Goal: Transaction & Acquisition: Purchase product/service

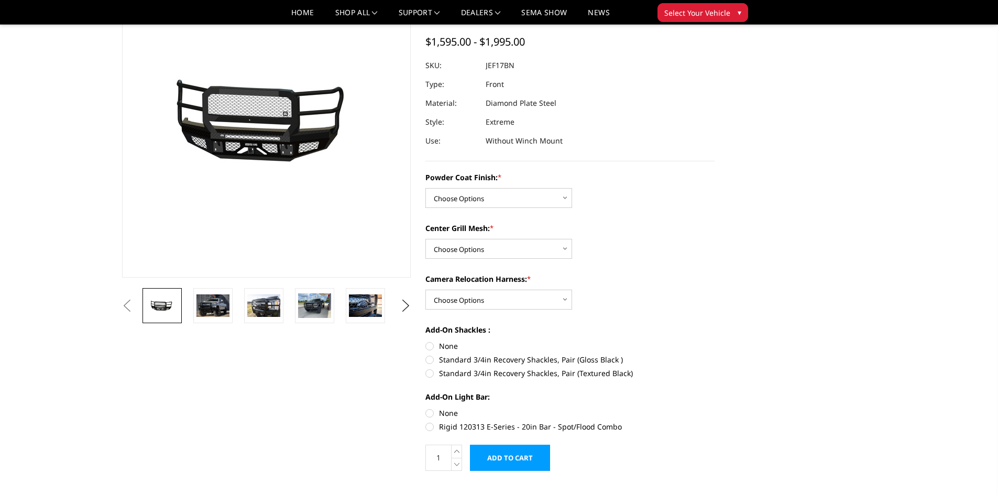
scroll to position [105, 0]
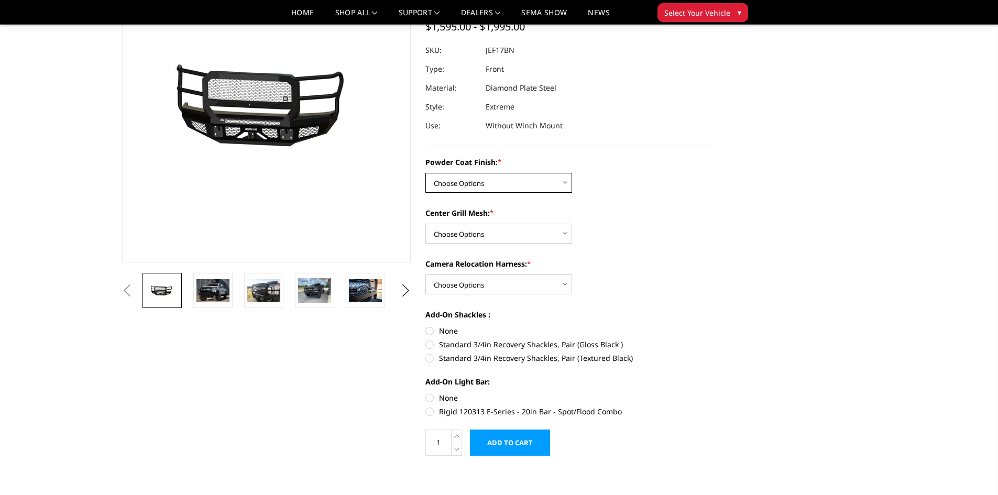
click at [562, 183] on select "Choose Options Bare Metal Gloss Black Powder Coat Textured Black Powder Coat" at bounding box center [498, 183] width 147 height 20
select select "3222"
click at [425, 173] on select "Choose Options Bare Metal Gloss Black Powder Coat Textured Black Powder Coat" at bounding box center [498, 183] width 147 height 20
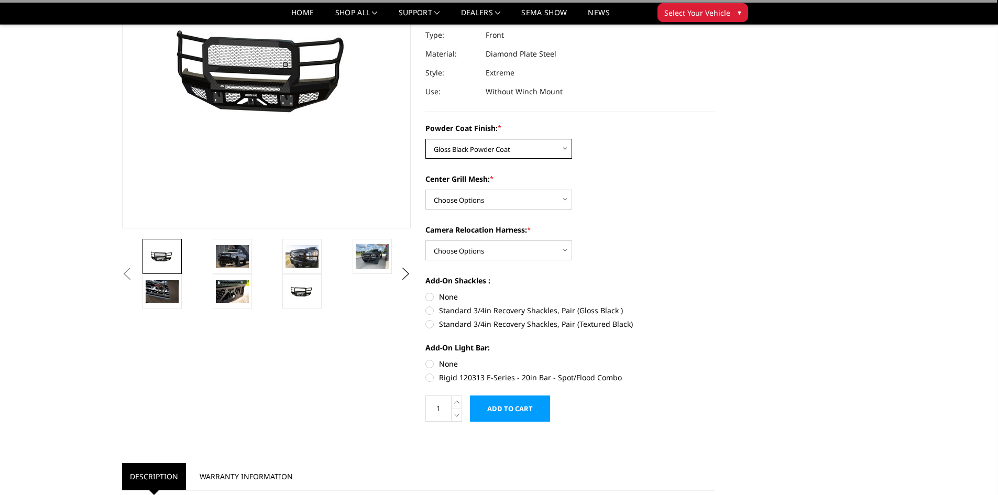
scroll to position [157, 0]
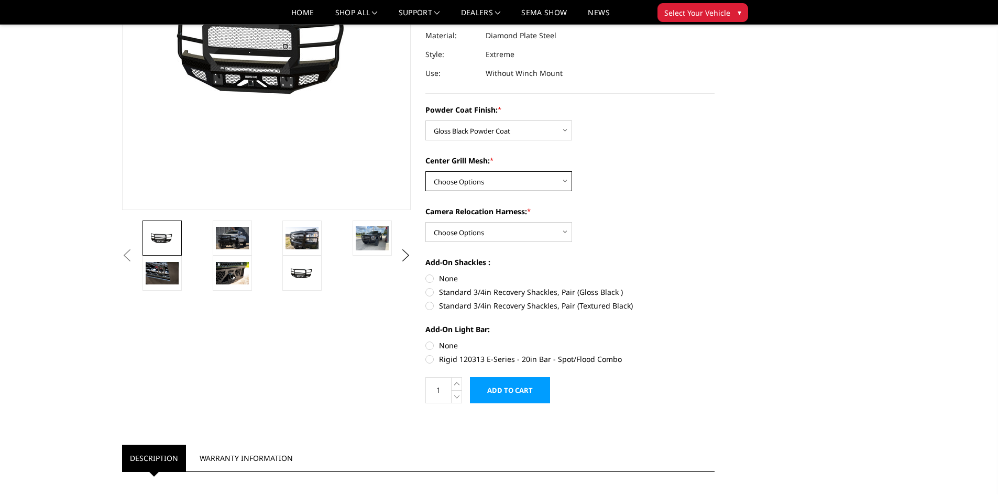
click at [554, 181] on select "Choose Options WITH Expanded Metal in Center Grill WITHOUT Expanded Metal in Ce…" at bounding box center [498, 181] width 147 height 20
select select "3224"
click at [425, 171] on select "Choose Options WITH Expanded Metal in Center Grill WITHOUT Expanded Metal in Ce…" at bounding box center [498, 181] width 147 height 20
click at [430, 293] on label "Standard 3/4in Recovery Shackles, Pair (Gloss Black )" at bounding box center [569, 292] width 289 height 11
click at [715, 273] on input "Standard 3/4in Recovery Shackles, Pair (Gloss Black )" at bounding box center [715, 273] width 1 height 1
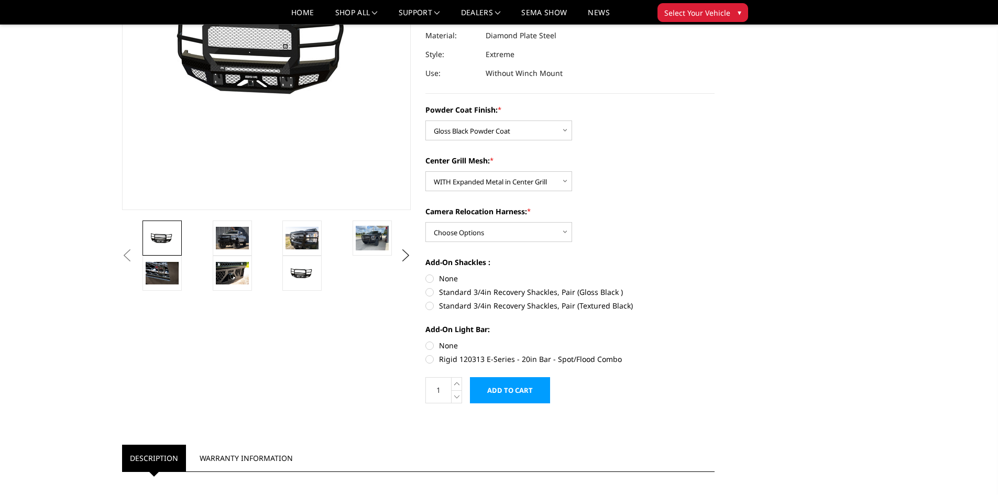
radio input "true"
click at [535, 389] on input "Add to Cart" at bounding box center [510, 390] width 80 height 26
click at [500, 232] on select "Choose Options WITH Camera Relocation Harness WITHOUT Camera Relocation Harness" at bounding box center [498, 232] width 147 height 20
select select "3227"
click at [425, 222] on select "Choose Options WITH Camera Relocation Harness WITHOUT Camera Relocation Harness" at bounding box center [498, 232] width 147 height 20
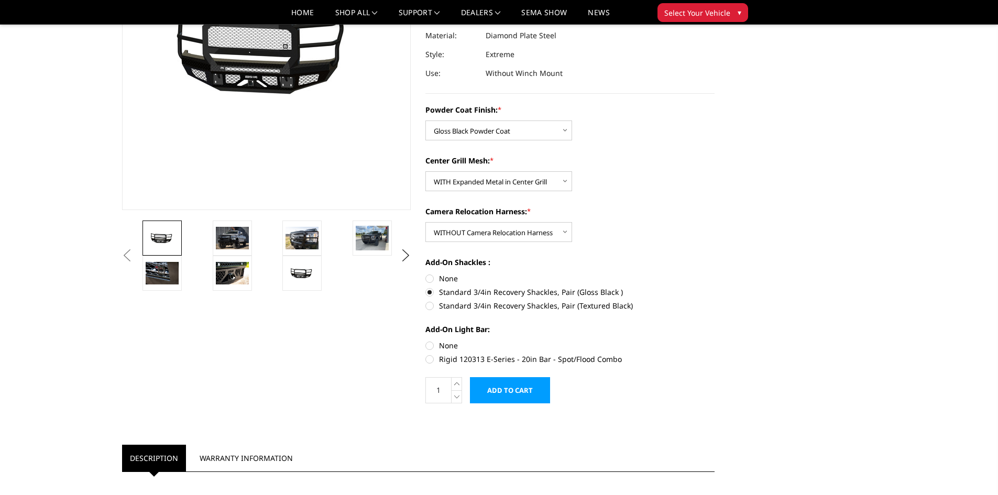
click at [504, 389] on input "Add to Cart" at bounding box center [510, 390] width 80 height 26
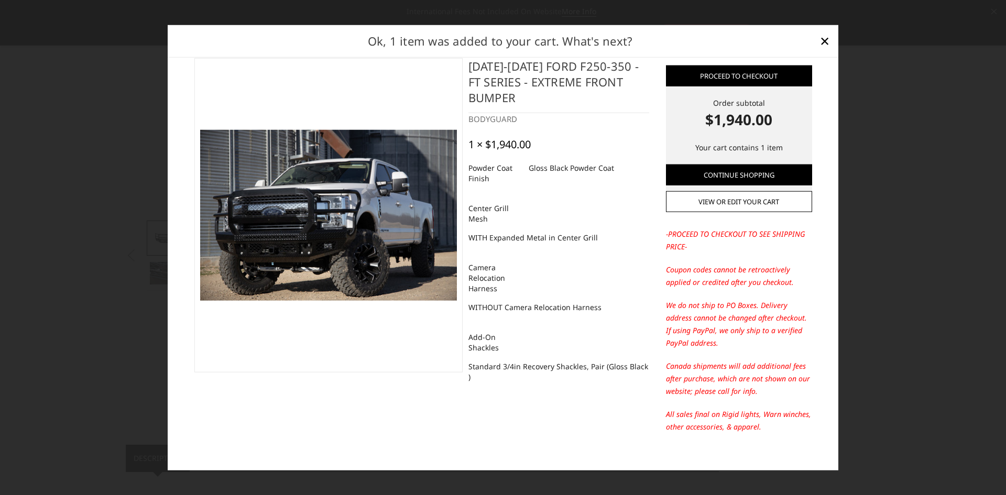
scroll to position [28, 0]
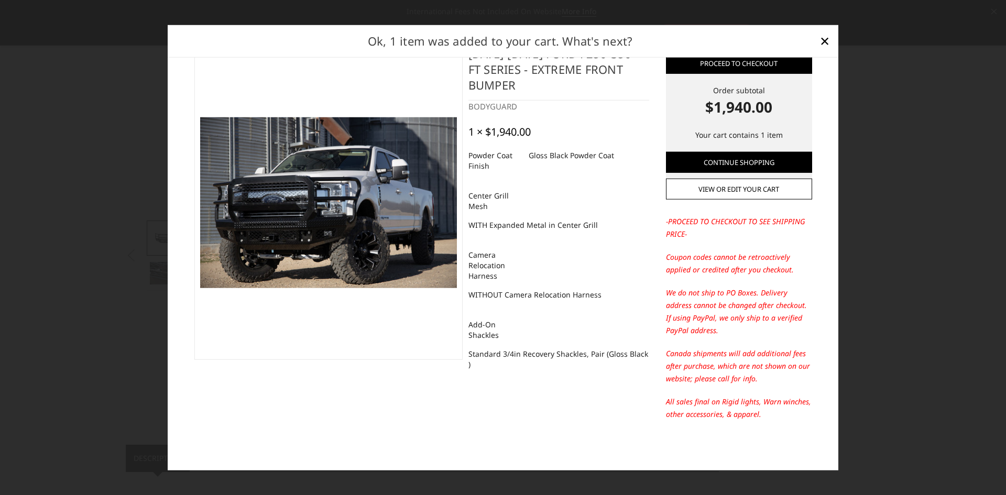
click at [726, 114] on strong "$1,940.00" at bounding box center [739, 107] width 146 height 22
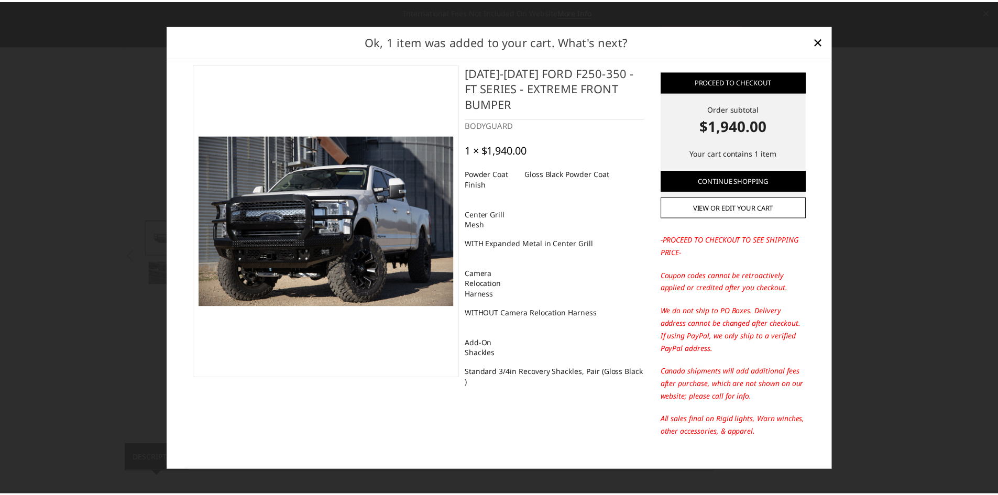
scroll to position [0, 0]
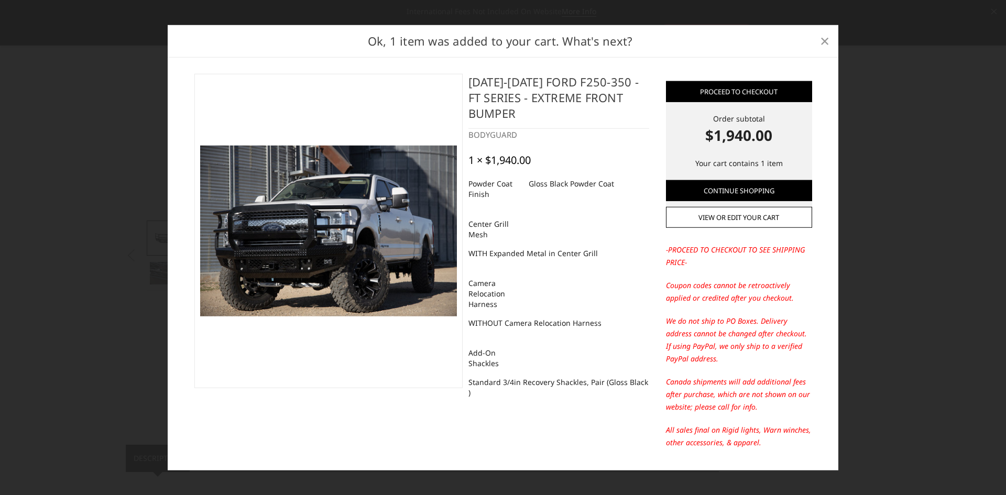
click at [826, 38] on span "×" at bounding box center [824, 40] width 9 height 23
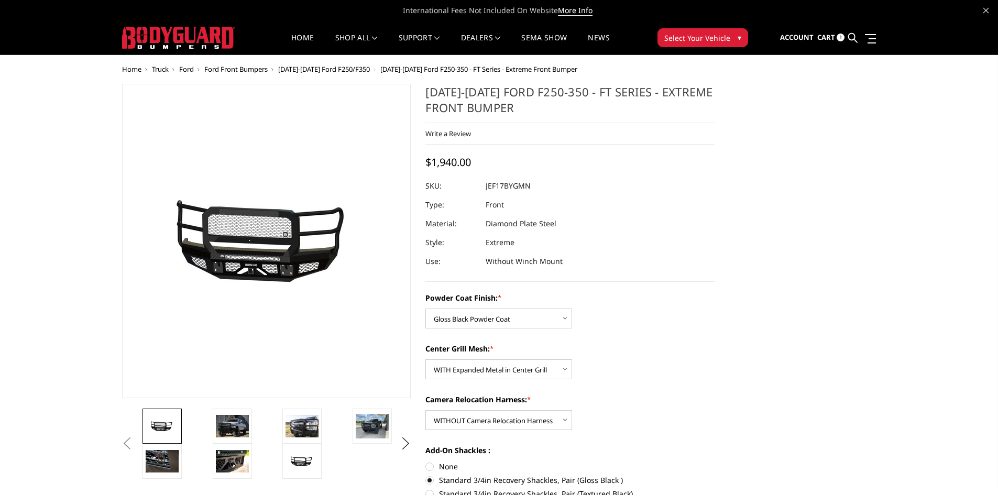
click at [825, 38] on span "Cart" at bounding box center [826, 36] width 18 height 9
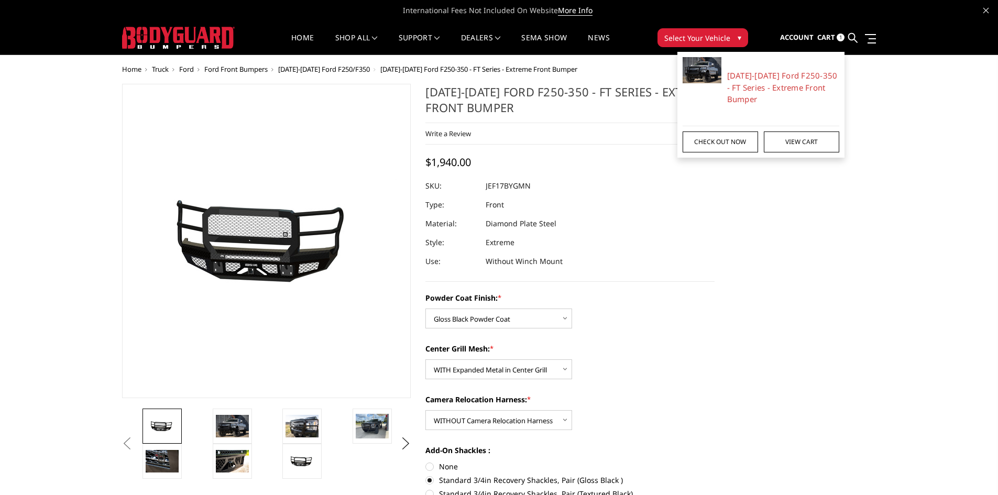
click at [739, 147] on link "Check out now" at bounding box center [720, 142] width 75 height 21
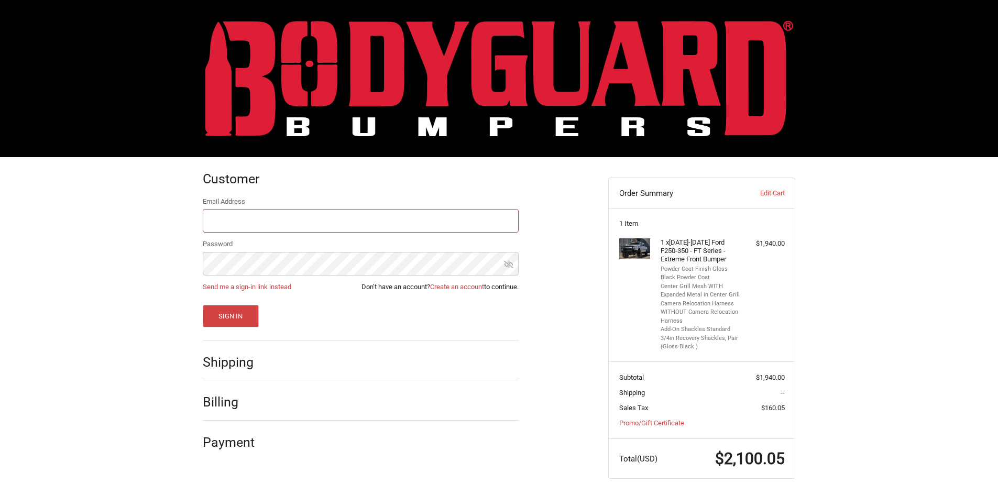
scroll to position [4, 0]
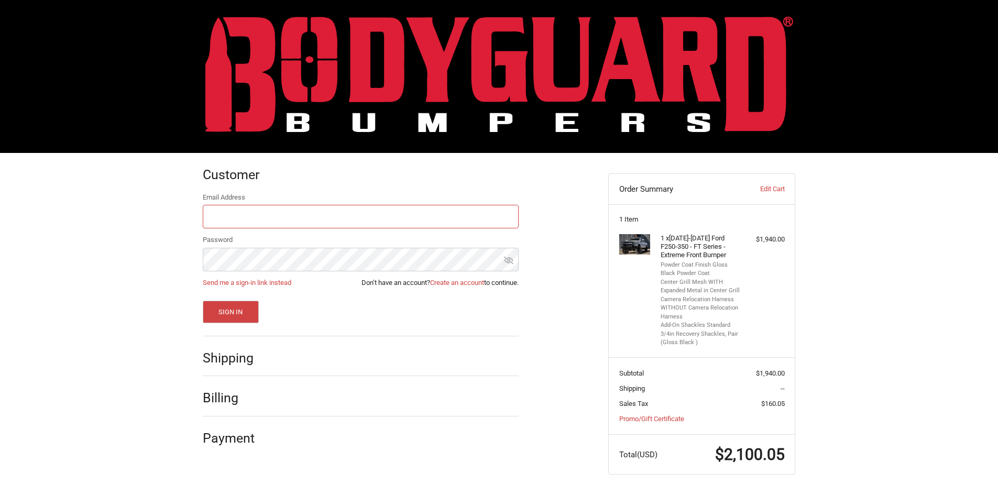
click at [358, 220] on input "Email Address" at bounding box center [361, 217] width 316 height 24
type input "sandblaster318@gmail.com"
click at [455, 283] on link "Create an account" at bounding box center [457, 283] width 54 height 8
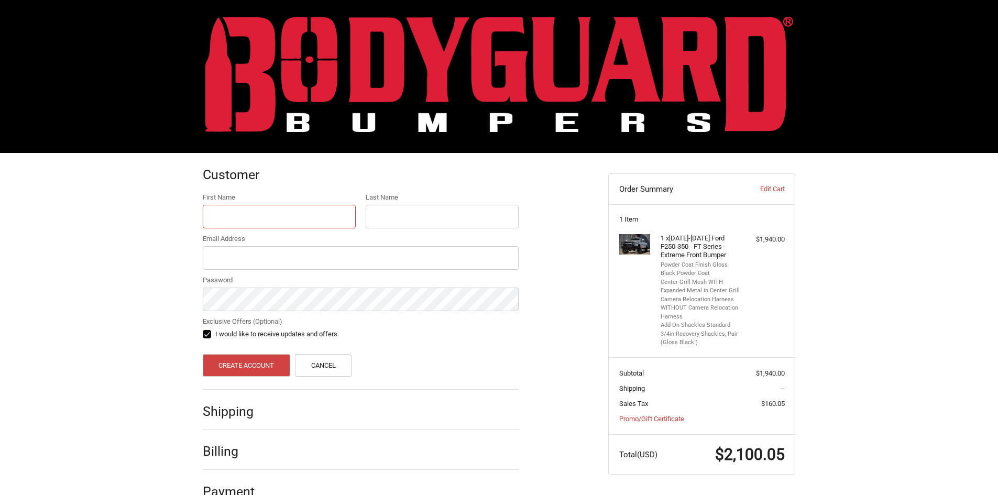
click at [328, 222] on input "First Name" at bounding box center [279, 217] width 153 height 24
type input "adam"
click at [394, 224] on input "Last Name" at bounding box center [442, 217] width 153 height 24
type input "ewing"
click at [229, 263] on input "Email Address" at bounding box center [361, 258] width 316 height 24
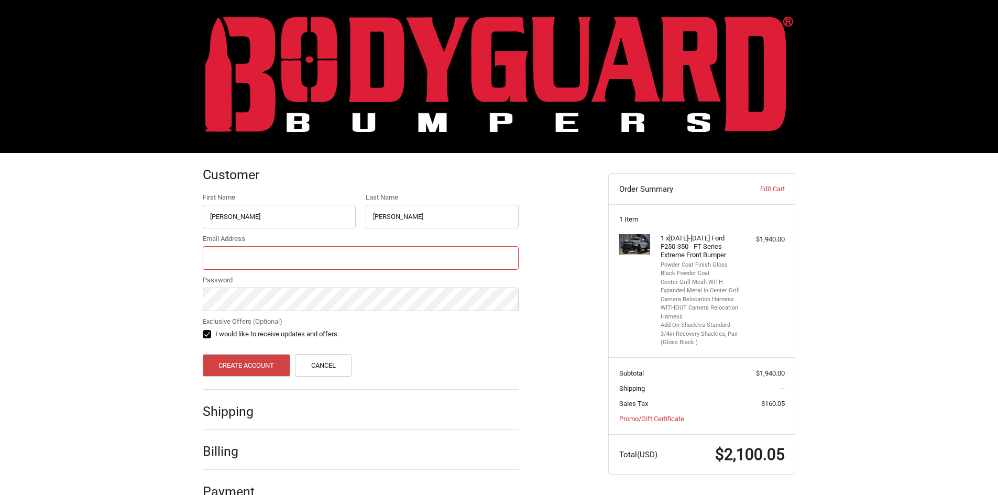
type input "sandblaster318@gmail.com"
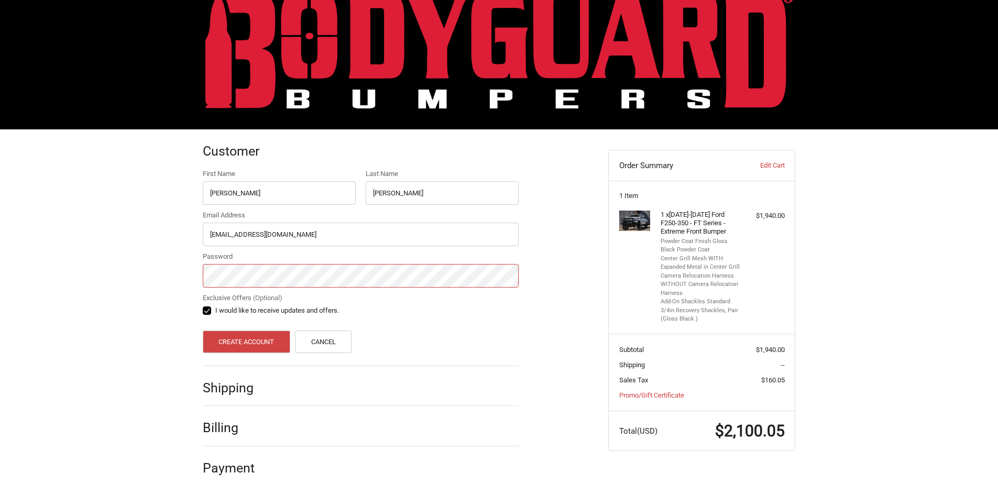
scroll to position [29, 0]
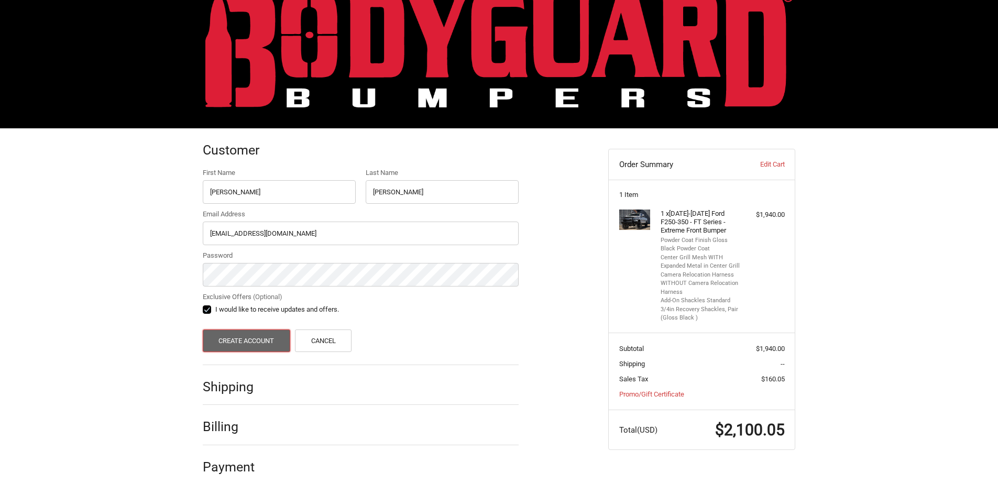
click at [234, 335] on button "Create Account" at bounding box center [246, 341] width 87 height 23
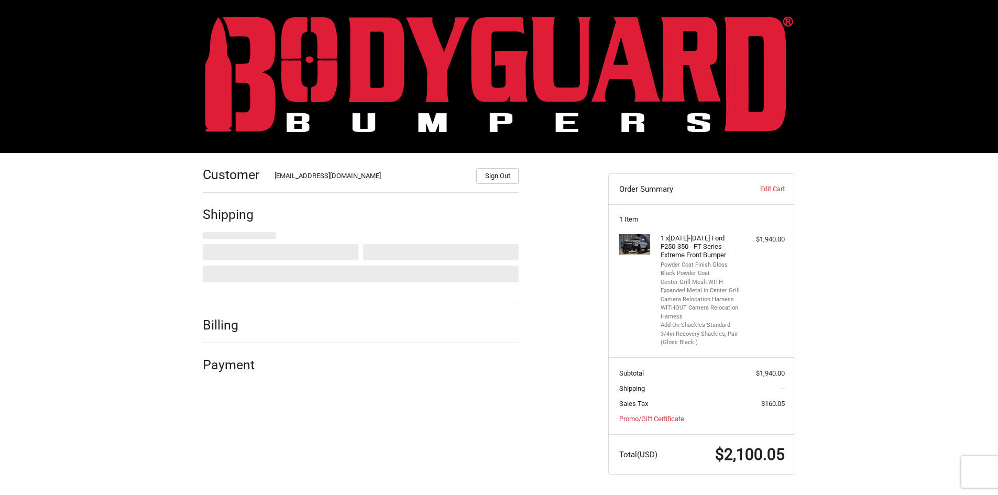
select select "US"
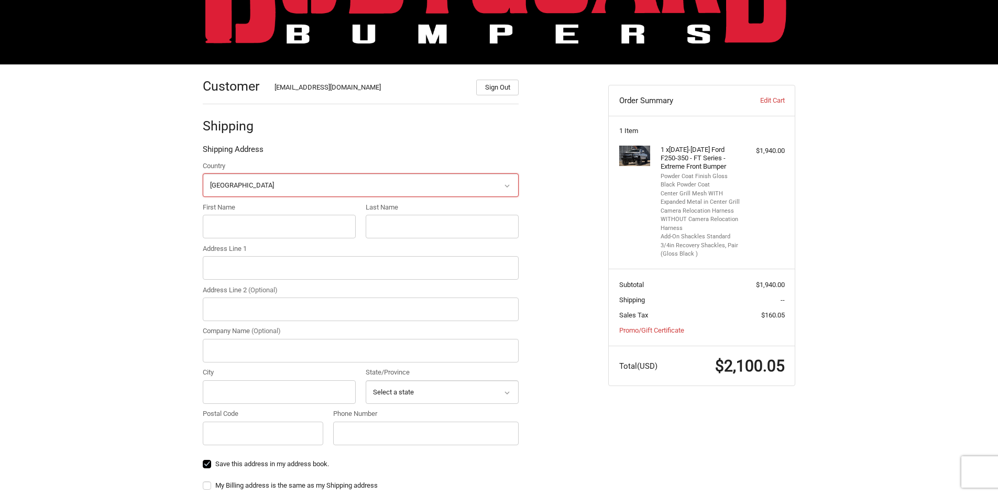
scroll to position [98, 0]
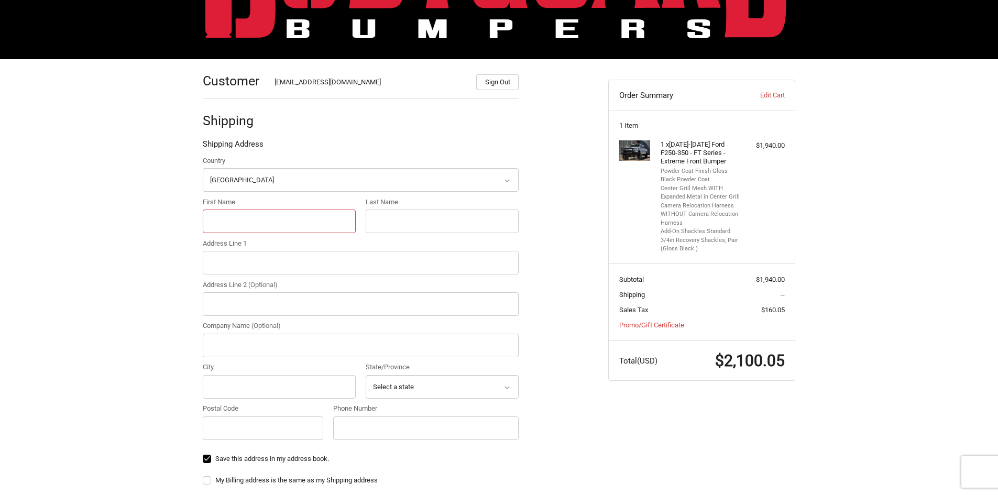
click at [269, 216] on input "First Name" at bounding box center [279, 222] width 153 height 24
type input "adam"
type input "ewing"
type input "1014 friendship road"
type input "frierson"
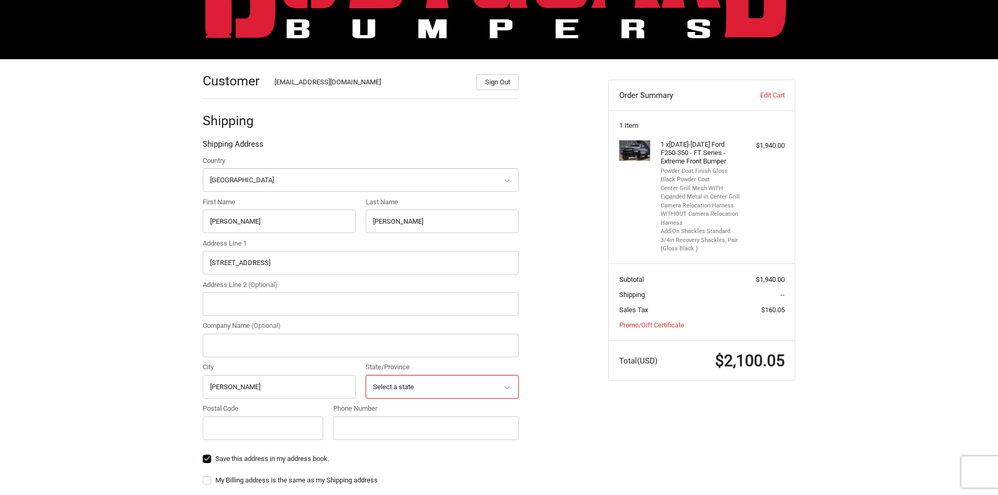
select select "LA"
type input "71027"
type input "3185170753"
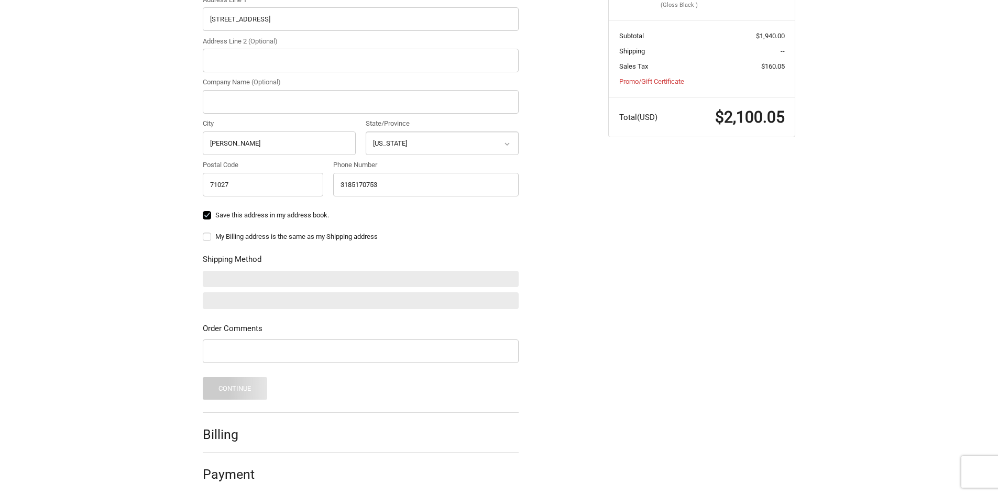
scroll to position [349, 0]
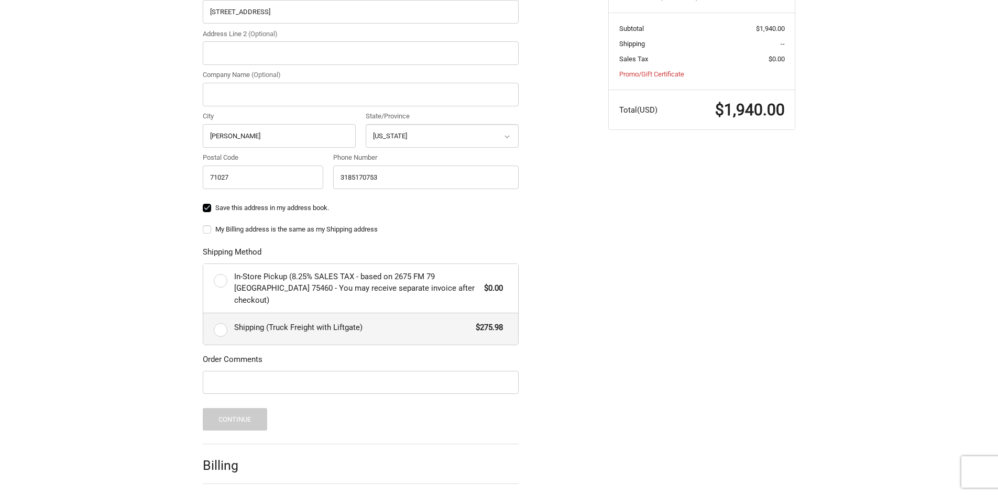
click at [220, 316] on label "Shipping (Truck Freight with Liftgate) $275.98" at bounding box center [360, 328] width 315 height 31
click at [204, 314] on input "Shipping (Truck Freight with Liftgate) $275.98" at bounding box center [203, 313] width 1 height 1
radio input "true"
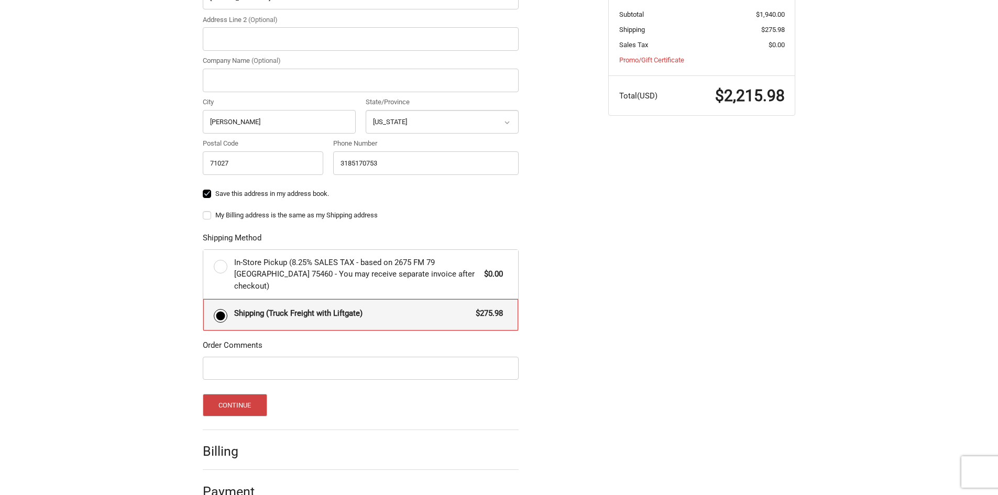
scroll to position [376, 0]
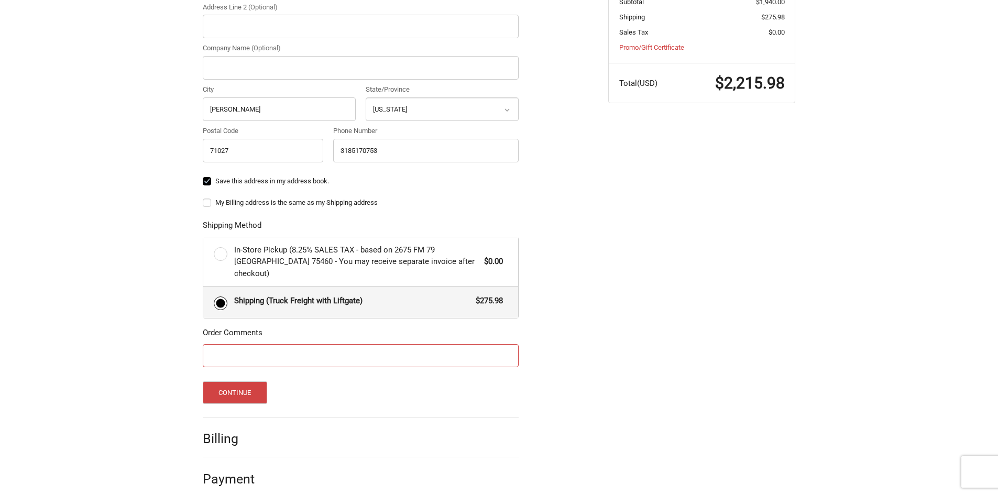
click at [260, 348] on input "Order Comments" at bounding box center [361, 356] width 316 height 24
type input "Call me ahead of time so I can meet the shipper"
click at [245, 385] on button "Continue" at bounding box center [235, 392] width 64 height 23
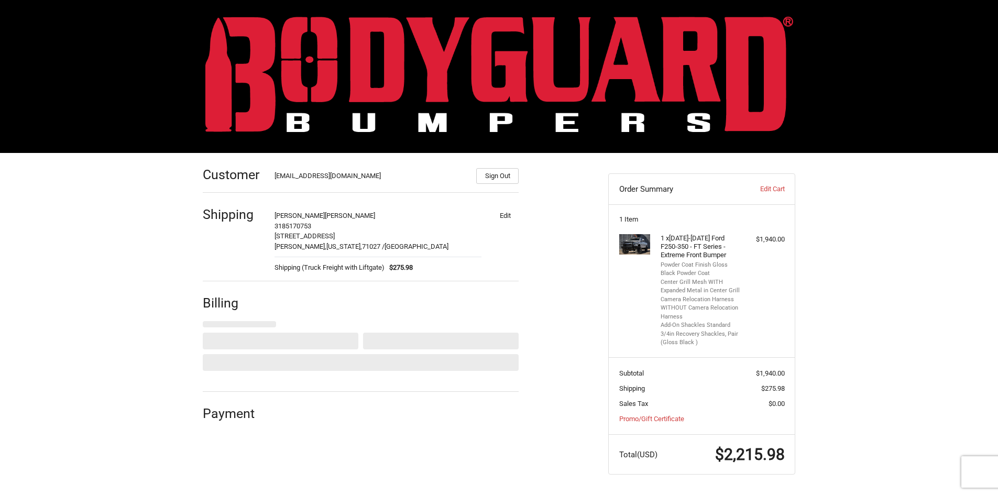
select select "US"
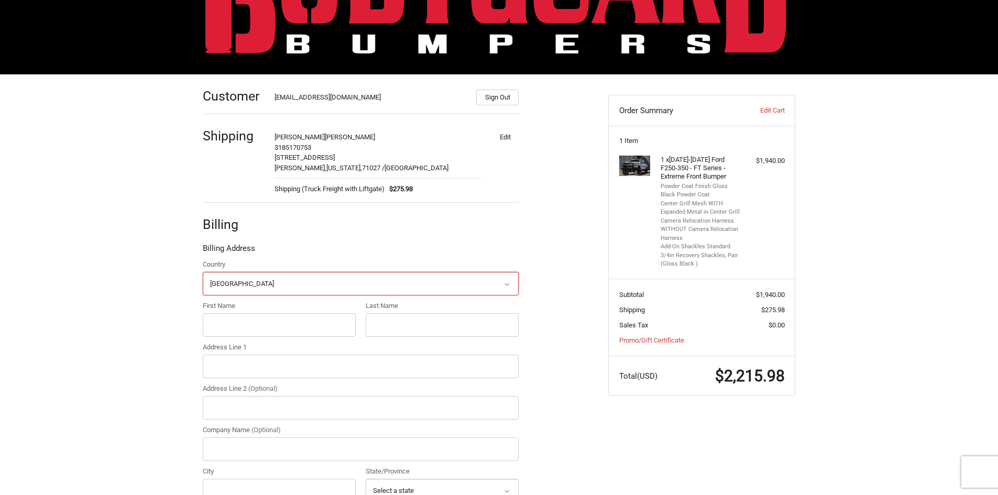
scroll to position [157, 0]
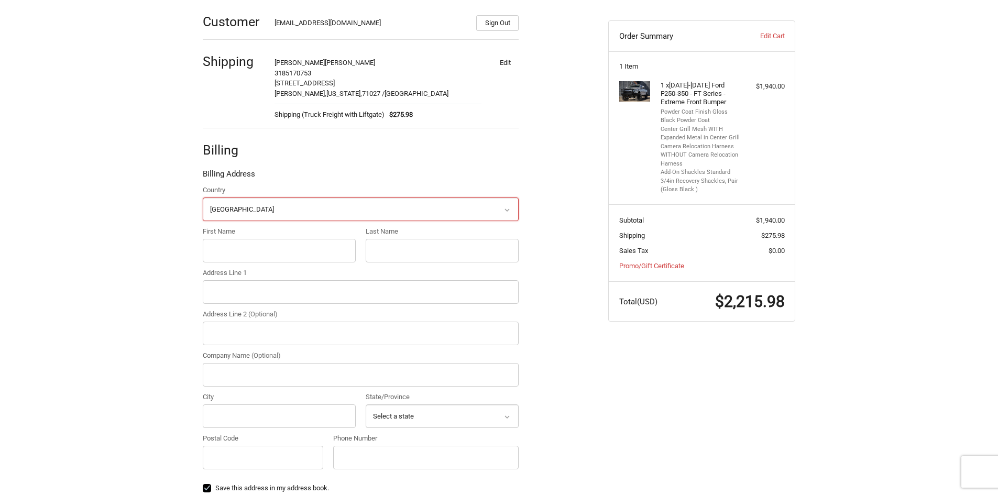
click at [264, 202] on select "Select a country Afghanistan Åland Islands Albania Algeria American Samoa Andor…" at bounding box center [361, 210] width 316 height 24
click at [272, 209] on select "Select a country Afghanistan Åland Islands Albania Algeria American Samoa Andor…" at bounding box center [361, 210] width 316 height 24
click at [250, 241] on input "First Name" at bounding box center [279, 251] width 153 height 24
type input "adam"
type input "ewing"
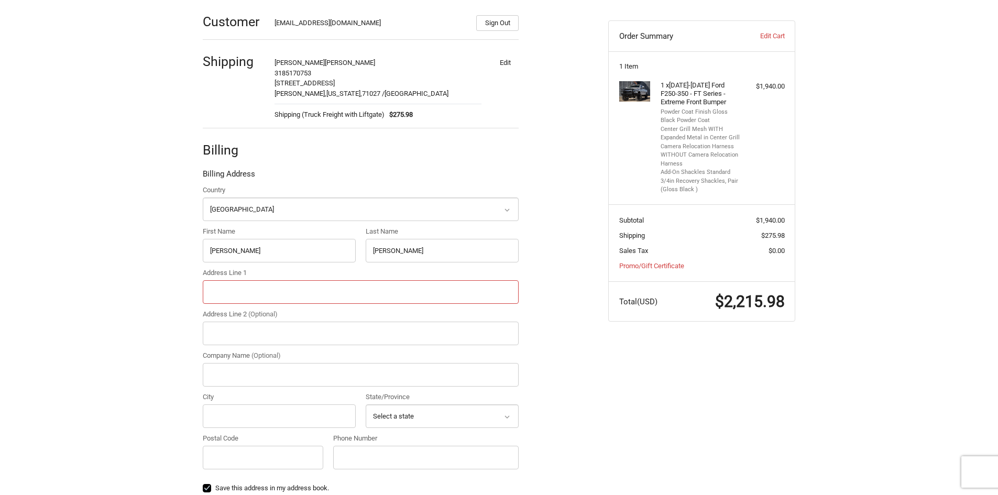
type input "1014 friendship road"
type input "frierson"
select select "LA"
type input "71027"
type input "3185170753"
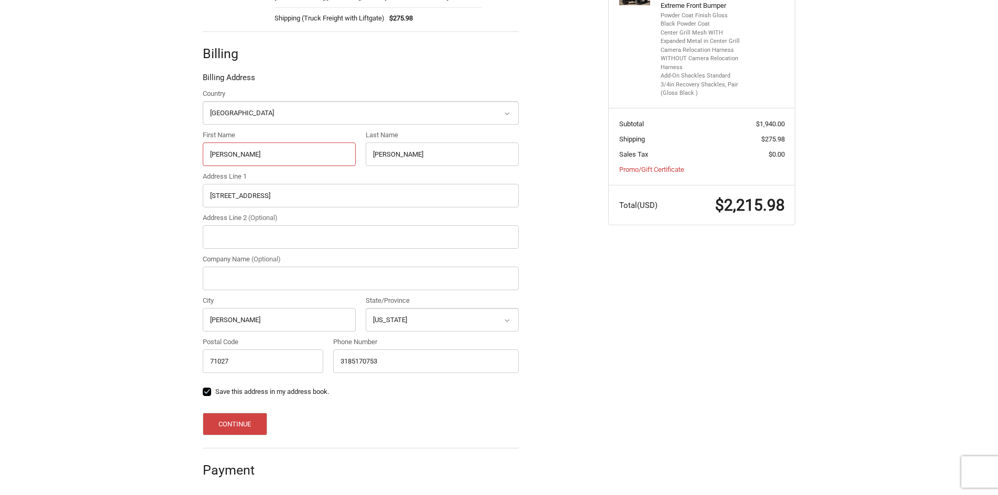
scroll to position [257, 0]
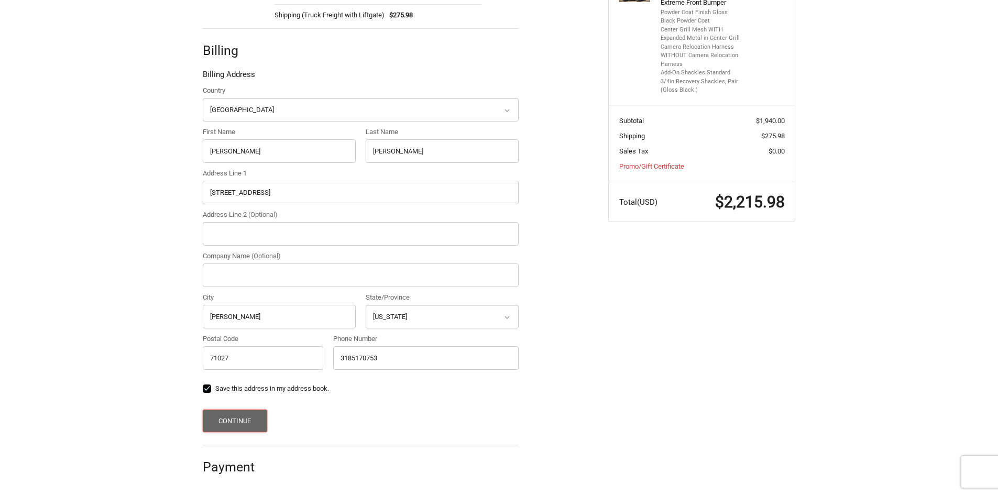
click at [226, 423] on button "Continue" at bounding box center [235, 421] width 64 height 23
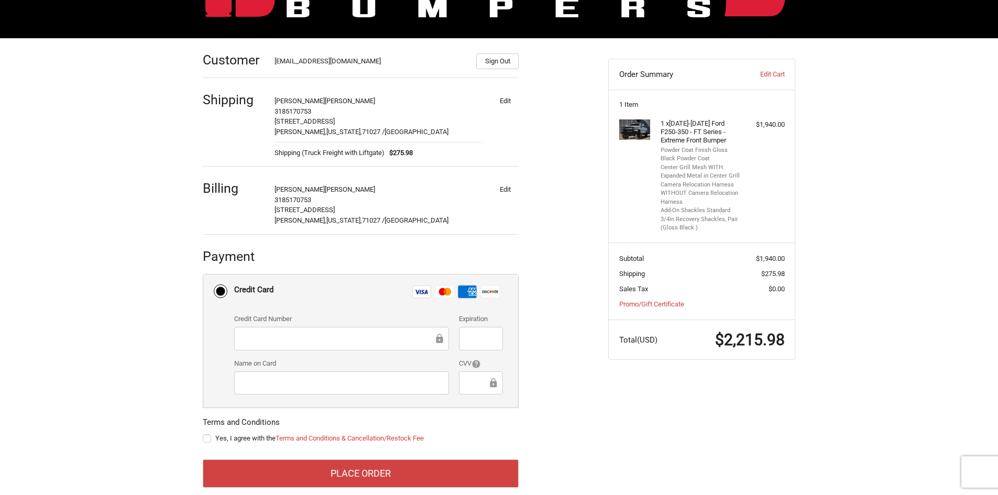
scroll to position [135, 0]
